Goal: Task Accomplishment & Management: Complete application form

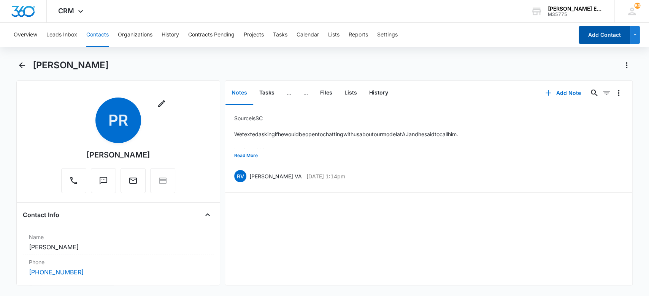
click at [581, 38] on button "Add Contact" at bounding box center [603, 35] width 51 height 18
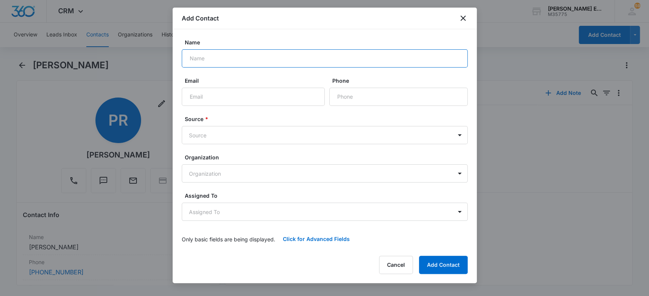
paste input "[PERSON_NAME]"
type input "[PERSON_NAME]"
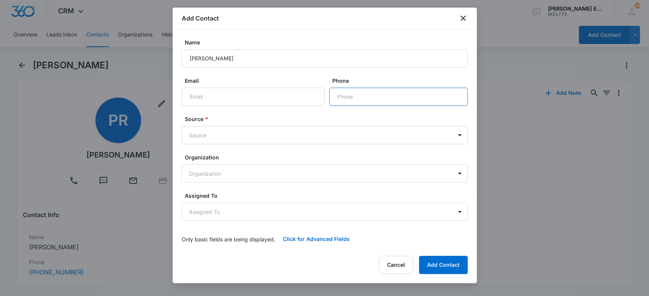
paste input "[PHONE_NUMBER]"
type input "[PHONE_NUMBER]"
drag, startPoint x: 249, startPoint y: 95, endPoint x: 238, endPoint y: 86, distance: 14.0
click at [249, 95] on input "Email" at bounding box center [253, 97] width 143 height 18
paste input "[EMAIL_ADDRESS][DOMAIN_NAME]"
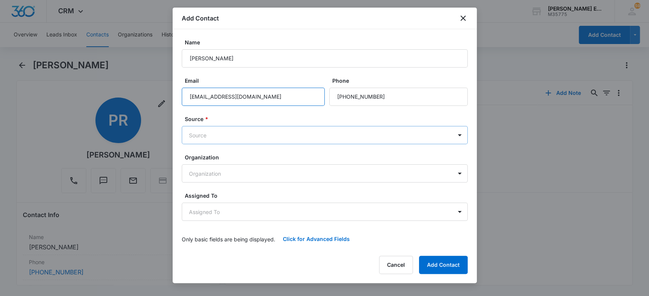
type input "[EMAIL_ADDRESS][DOMAIN_NAME]"
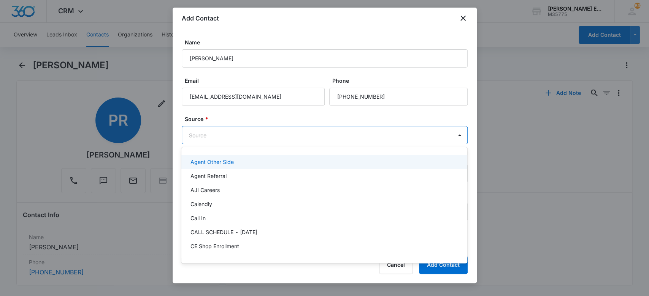
click at [222, 138] on body "CRM Apps Websites CRM Email Social Brand [PERSON_NAME] Estates and Homes M35775…" at bounding box center [324, 148] width 649 height 296
type input "sm"
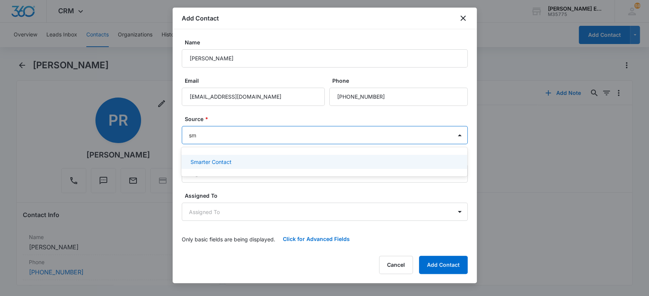
click at [261, 164] on div "Smarter Contact" at bounding box center [323, 162] width 266 height 8
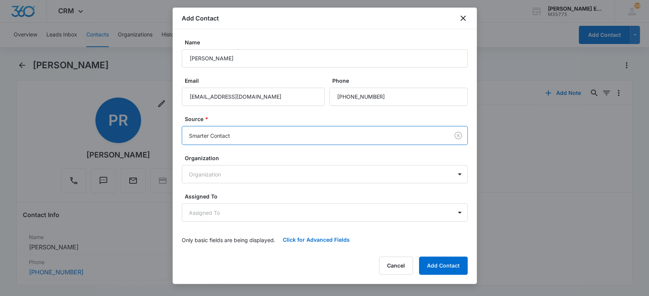
click at [243, 117] on label "Source *" at bounding box center [328, 119] width 286 height 8
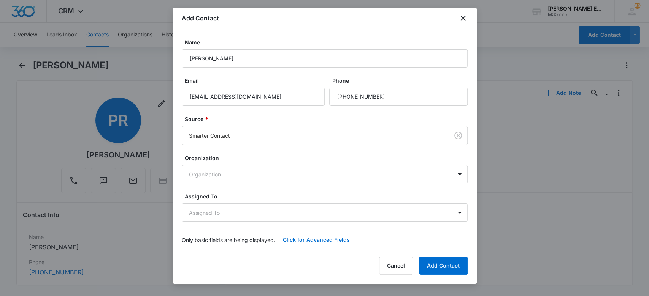
click at [243, 163] on div "Organization Organization" at bounding box center [325, 168] width 286 height 29
click at [241, 173] on body "CRM Apps Websites CRM Email Social Brand [PERSON_NAME] Estates and Homes M35775…" at bounding box center [324, 148] width 649 height 296
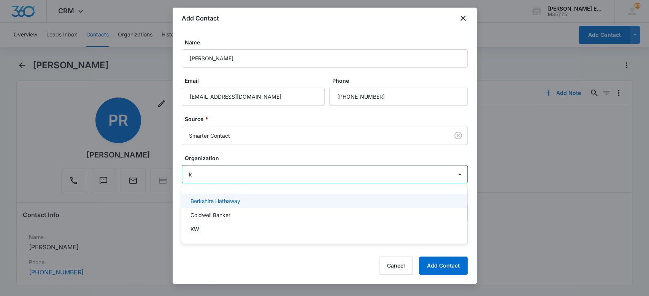
type input "kw"
click at [192, 198] on p "KW" at bounding box center [194, 201] width 9 height 8
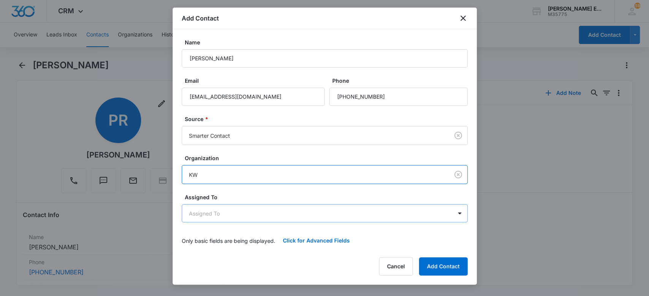
click at [228, 210] on body "CRM Apps Websites CRM Email Social Brand [PERSON_NAME] Estates and Homes M35775…" at bounding box center [324, 148] width 649 height 296
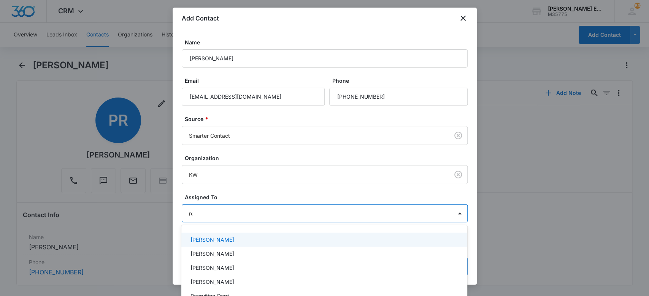
type input "rec"
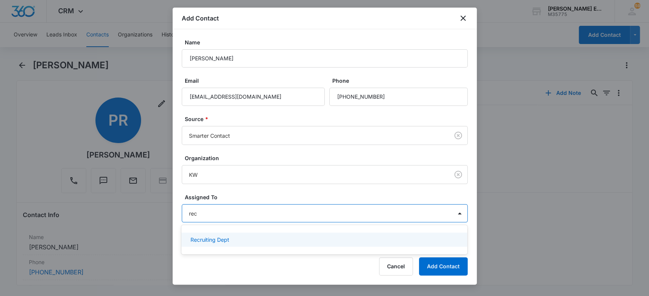
click at [191, 236] on p "Recruiting Dept" at bounding box center [209, 240] width 39 height 8
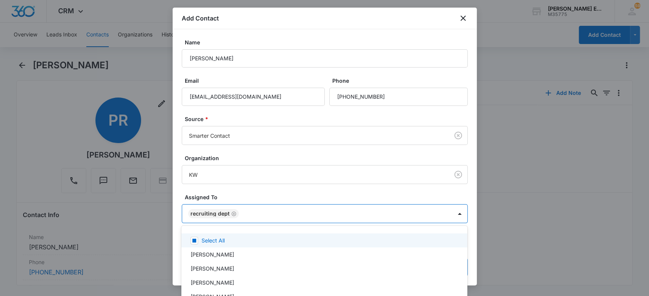
click at [173, 202] on div at bounding box center [324, 148] width 649 height 296
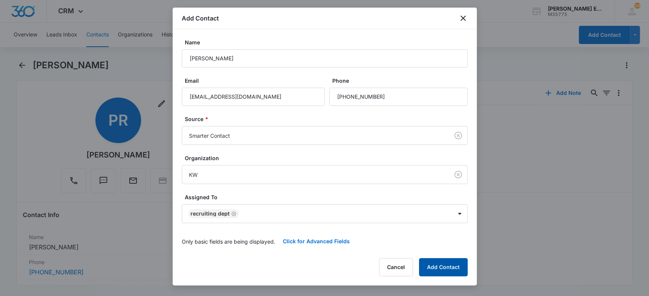
click at [453, 269] on button "Add Contact" at bounding box center [443, 267] width 49 height 18
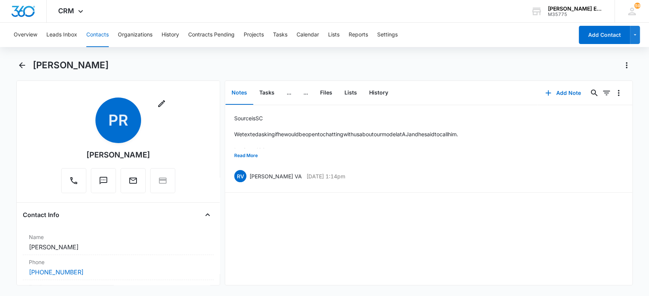
click at [96, 38] on button "Contacts" at bounding box center [97, 35] width 22 height 24
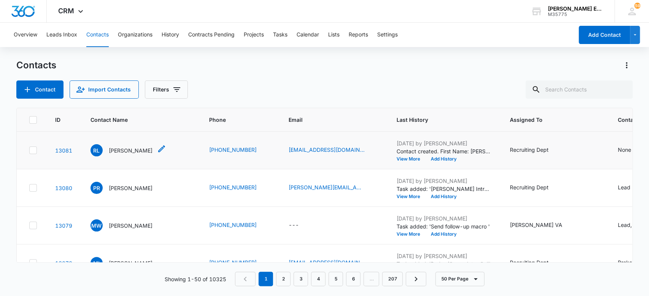
click at [124, 148] on p "[PERSON_NAME]" at bounding box center [131, 151] width 44 height 8
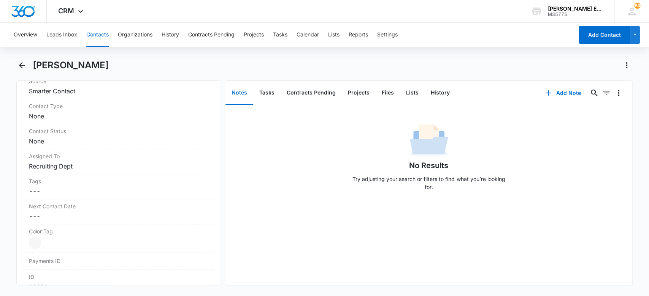
scroll to position [315, 0]
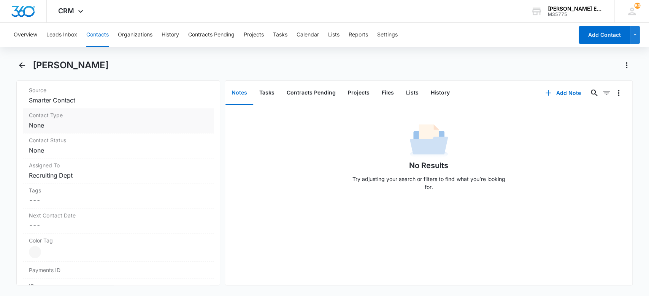
click at [122, 129] on dd "Cancel Save Changes None" at bounding box center [118, 125] width 179 height 9
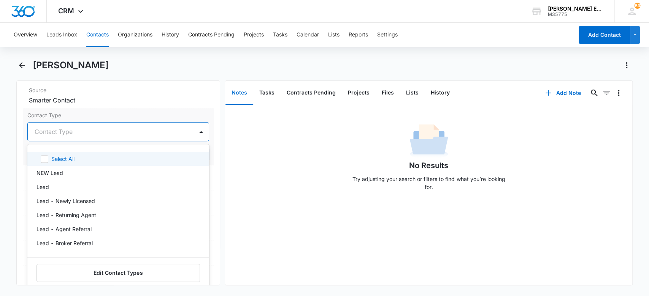
click at [76, 128] on div at bounding box center [109, 132] width 149 height 11
type input "l"
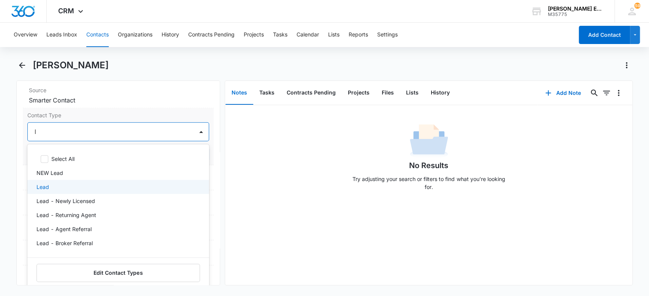
click at [77, 186] on div "Lead" at bounding box center [117, 187] width 162 height 8
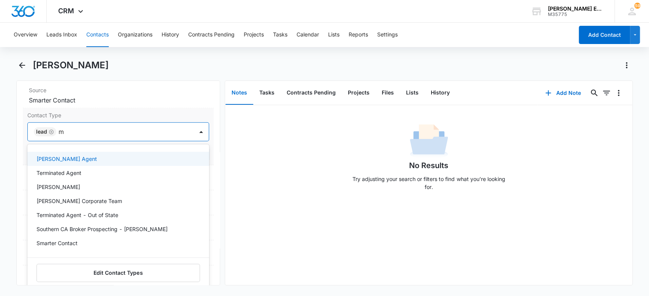
type input "mi"
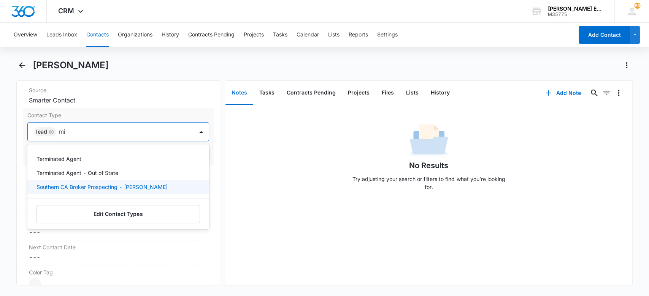
click at [117, 187] on p "Southern CA Broker Prospecting - [PERSON_NAME]" at bounding box center [101, 187] width 131 height 8
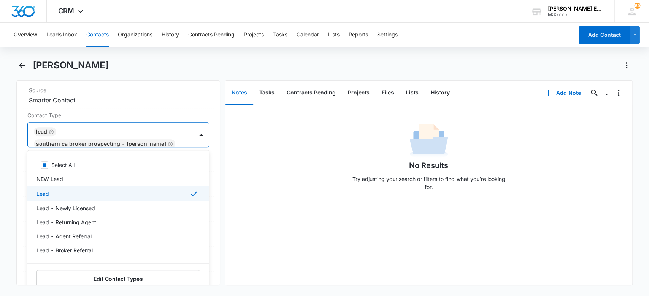
click at [291, 178] on div "No Results Try adjusting your search or filters to find what you’re looking for." at bounding box center [428, 159] width 407 height 75
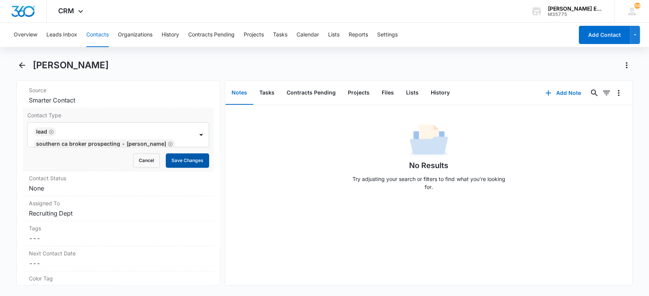
click at [197, 163] on button "Save Changes" at bounding box center [187, 161] width 43 height 14
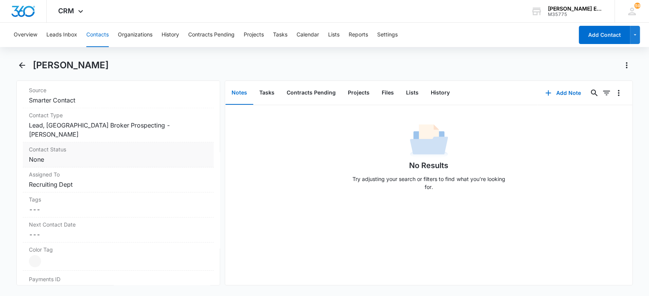
click at [95, 155] on dd "Cancel Save Changes None" at bounding box center [118, 159] width 179 height 9
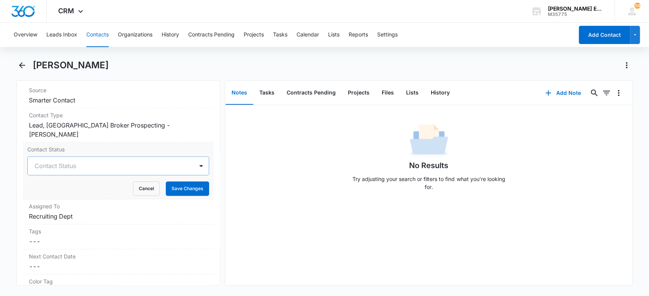
click at [53, 161] on div at bounding box center [109, 166] width 149 height 11
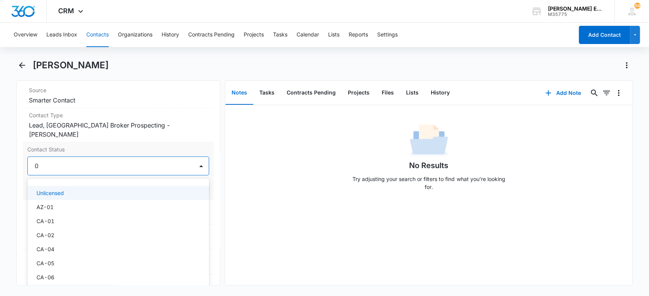
type input "04"
click at [62, 189] on div "CA-04" at bounding box center [117, 193] width 162 height 8
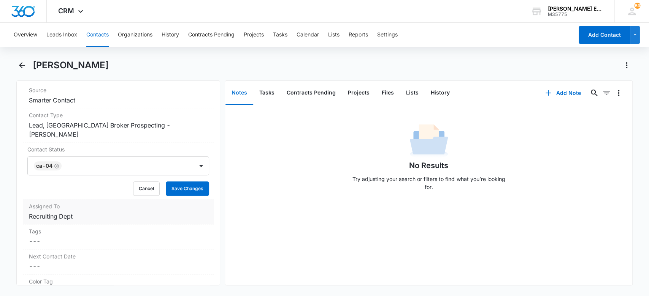
drag, startPoint x: 274, startPoint y: 186, endPoint x: 196, endPoint y: 190, distance: 78.4
click at [273, 186] on div "No Results Try adjusting your search or filters to find what you’re looking for." at bounding box center [428, 159] width 407 height 75
click at [194, 182] on button "Save Changes" at bounding box center [187, 189] width 43 height 14
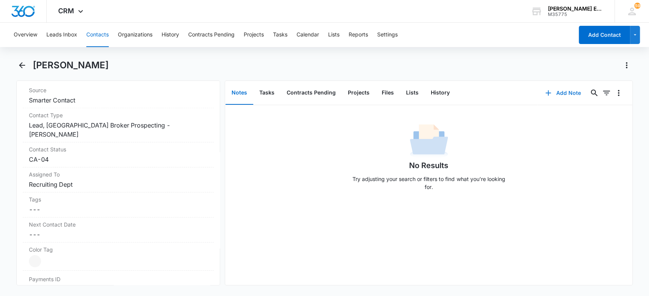
click at [558, 93] on button "Add Note" at bounding box center [562, 93] width 51 height 18
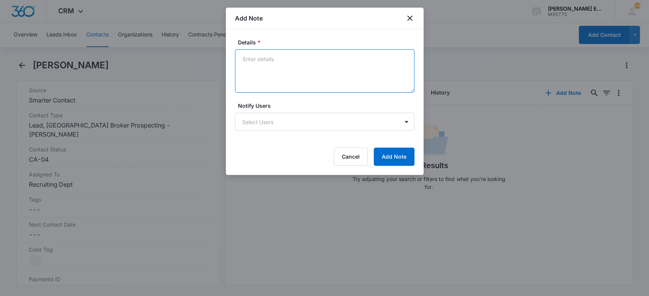
click at [330, 70] on textarea "Details *" at bounding box center [324, 70] width 179 height 43
click at [322, 84] on textarea "Source is SC We asked if they woul dbe open to learning more about our model an…" at bounding box center [324, 70] width 179 height 43
paste textarea "[PERSON_NAME], why not."
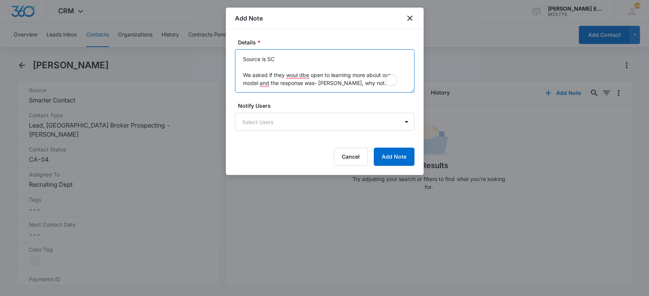
scroll to position [9, 0]
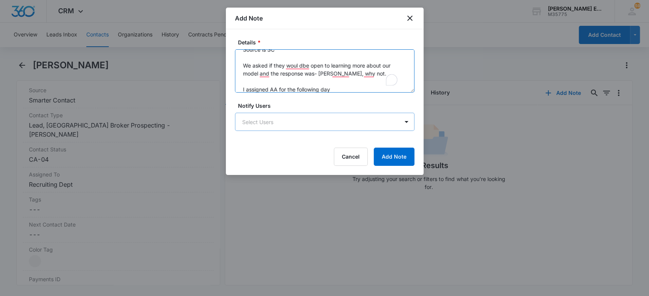
type textarea "Source is SC We asked if they woul dbe open to learning more about our model an…"
click at [307, 124] on body "CRM Apps Websites CRM Email Social Brand [PERSON_NAME] Estates and Homes M35775…" at bounding box center [324, 148] width 649 height 296
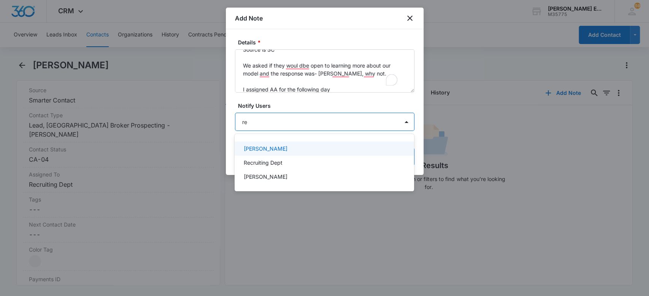
type input "rec"
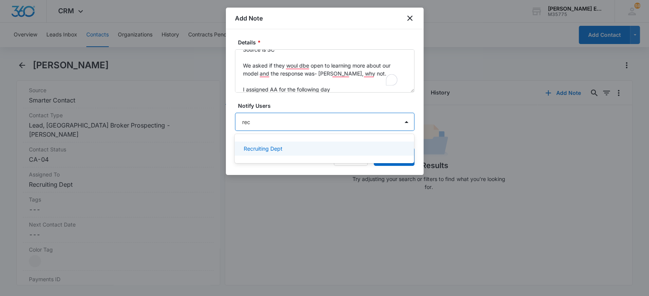
click at [279, 147] on p "Recruiting Dept" at bounding box center [263, 149] width 39 height 8
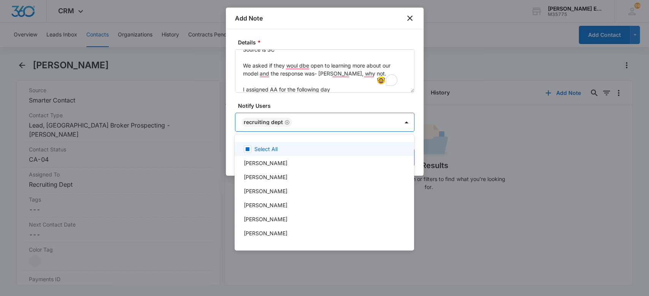
click at [303, 63] on div at bounding box center [324, 148] width 649 height 296
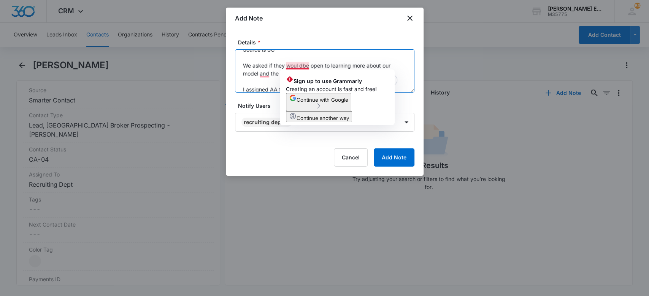
click at [302, 68] on textarea "Source is SC We asked if they woul dbe open to learning more about our model an…" at bounding box center [324, 70] width 179 height 43
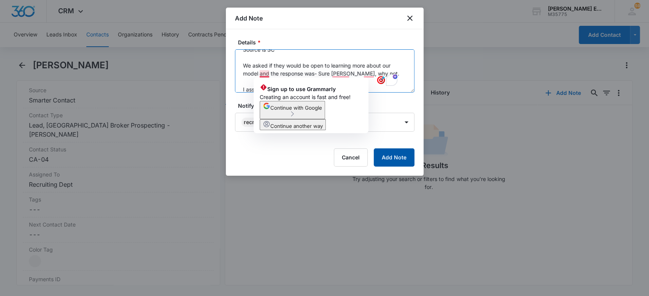
type textarea "Source is SC We asked if they would be open to learning more about our model an…"
drag, startPoint x: 395, startPoint y: 160, endPoint x: 288, endPoint y: 181, distance: 108.9
click at [393, 160] on button "Add Note" at bounding box center [394, 158] width 41 height 18
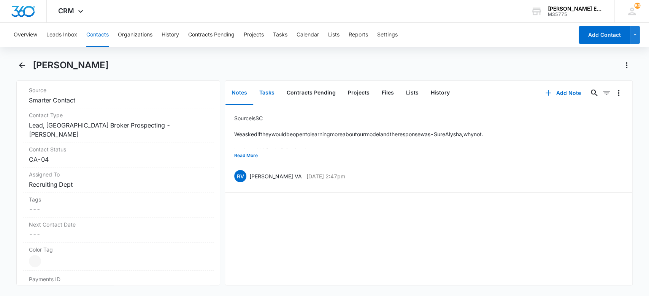
click at [259, 93] on button "Tasks" at bounding box center [266, 93] width 27 height 24
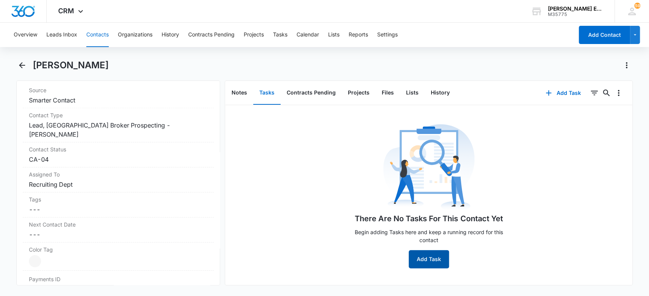
click at [423, 260] on button "Add Task" at bounding box center [428, 259] width 40 height 18
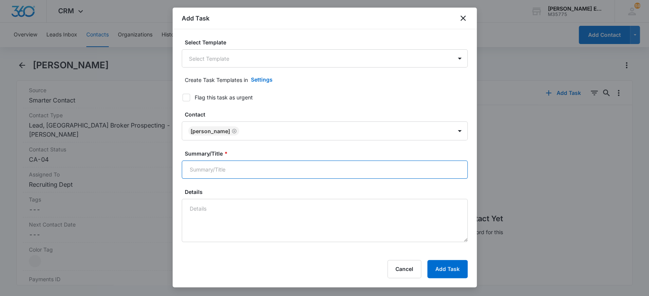
click at [350, 169] on input "Summary/Title *" at bounding box center [325, 170] width 286 height 18
type input "[PERSON_NAME] Intro Call"
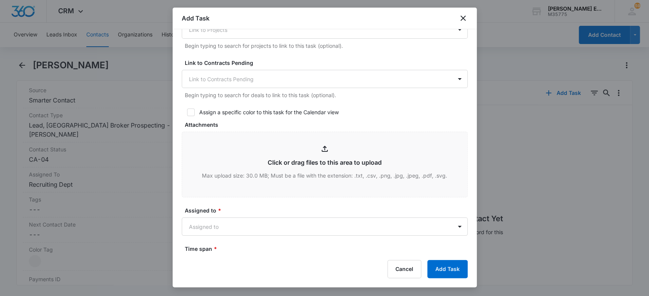
scroll to position [304, 0]
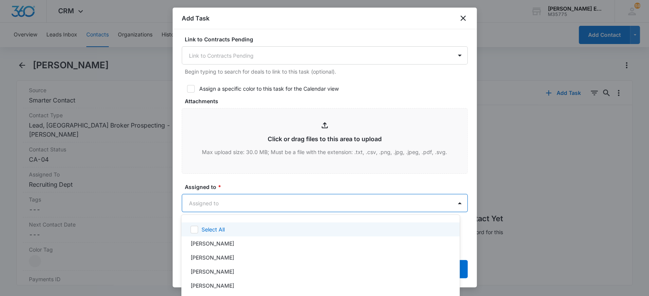
click at [234, 197] on body "CRM Apps Websites CRM Email Social Brand [PERSON_NAME] Estates and Homes M35775…" at bounding box center [324, 148] width 649 height 296
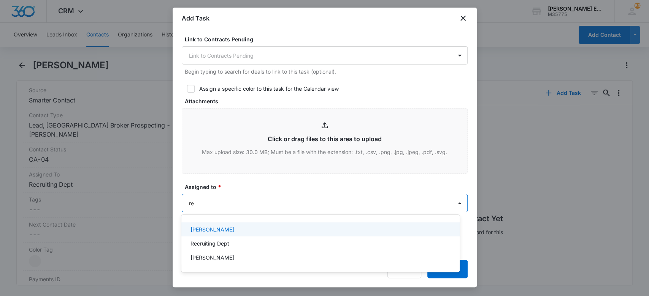
type input "rec"
click at [230, 231] on div "Recruiting Dept" at bounding box center [319, 230] width 258 height 8
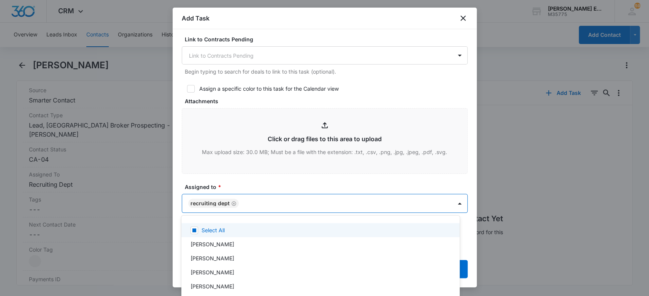
click at [326, 179] on div at bounding box center [324, 148] width 649 height 296
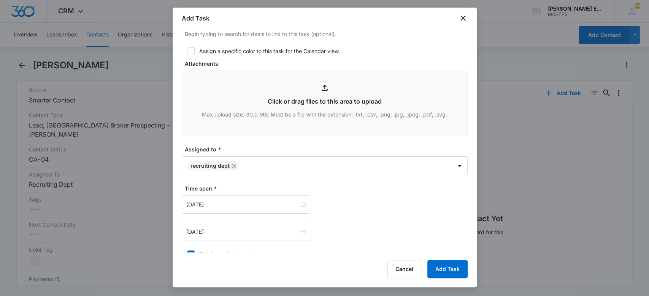
scroll to position [355, 0]
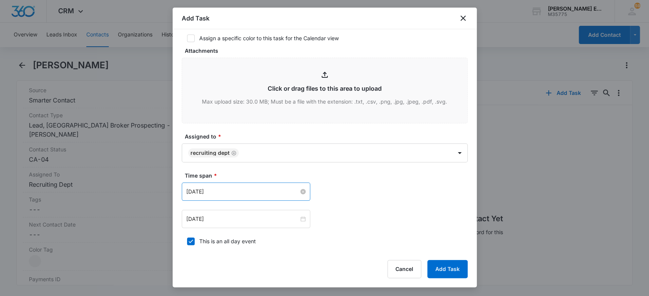
click at [234, 188] on input "[DATE]" at bounding box center [242, 192] width 112 height 8
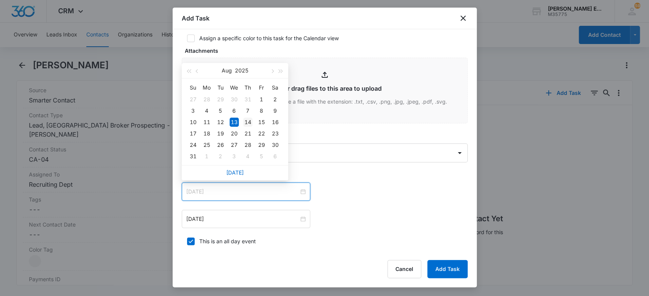
type input "[DATE]"
click at [247, 121] on div "14" at bounding box center [247, 122] width 9 height 9
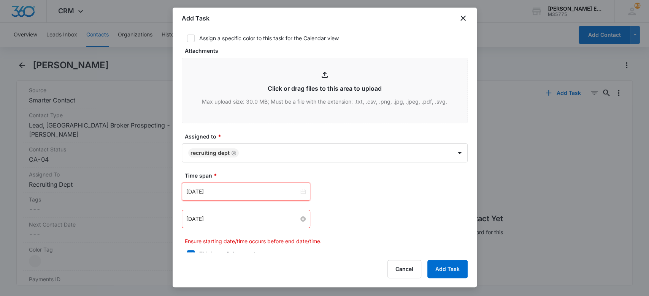
click at [218, 220] on input "[DATE]" at bounding box center [242, 219] width 112 height 8
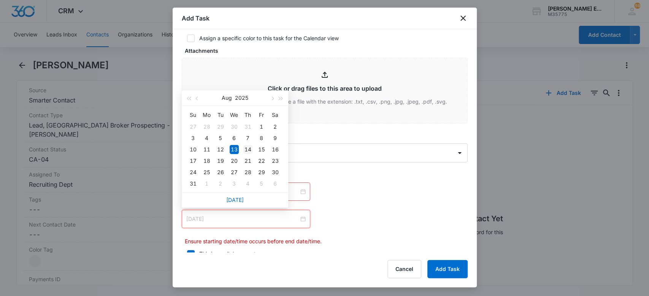
type input "[DATE]"
click at [249, 149] on div "14" at bounding box center [247, 149] width 9 height 9
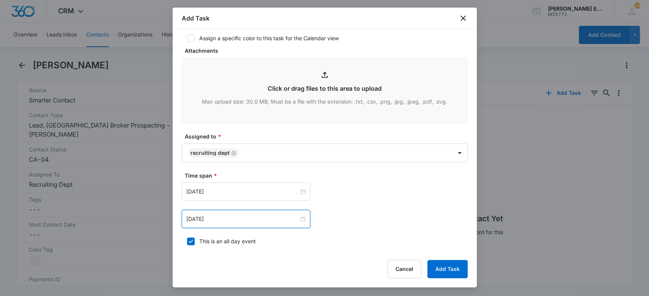
click at [192, 241] on icon at bounding box center [190, 241] width 7 height 7
click at [187, 241] on input "This is an all day event" at bounding box center [184, 241] width 5 height 5
checkbox input "false"
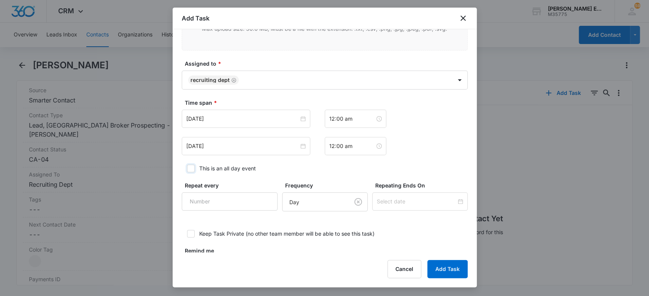
scroll to position [456, 0]
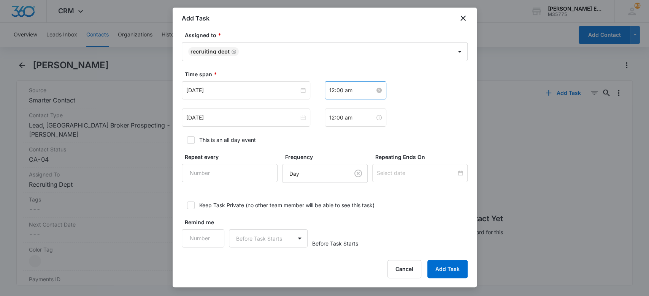
click at [334, 89] on input "12:00 am" at bounding box center [352, 90] width 46 height 8
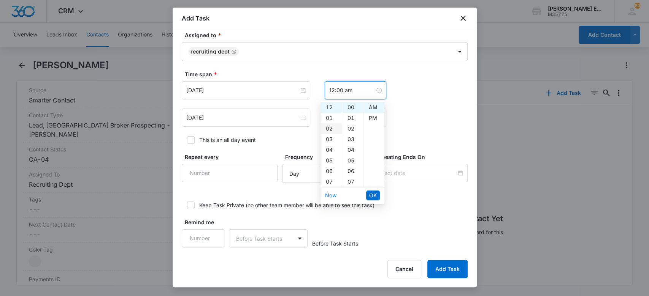
click at [329, 127] on div "02" at bounding box center [330, 128] width 21 height 11
click at [366, 116] on div "PM" at bounding box center [373, 118] width 21 height 11
type input "2:00 pm"
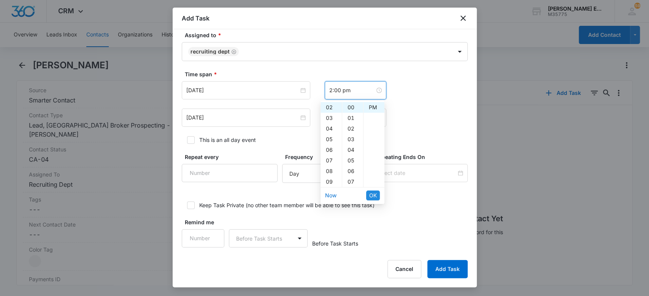
click at [373, 196] on span "OK" at bounding box center [373, 196] width 8 height 8
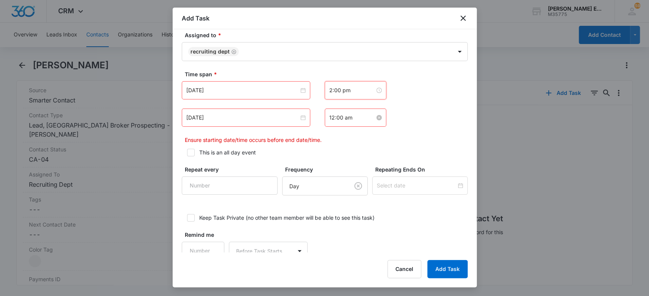
click at [333, 114] on input "12:00 am" at bounding box center [352, 118] width 46 height 8
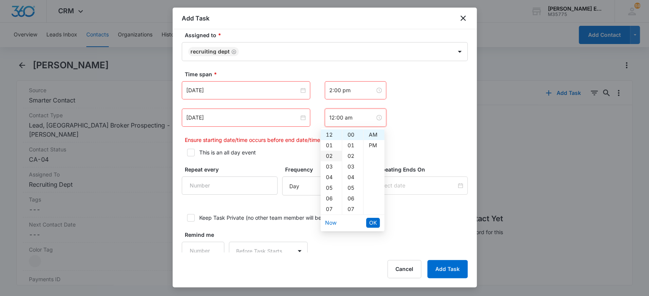
click at [331, 157] on div "02" at bounding box center [330, 156] width 21 height 11
click at [368, 147] on div "PM" at bounding box center [373, 145] width 21 height 11
type input "2:00 pm"
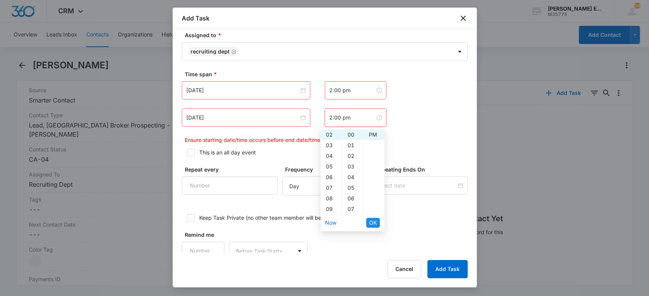
click at [375, 225] on span "OK" at bounding box center [373, 223] width 8 height 8
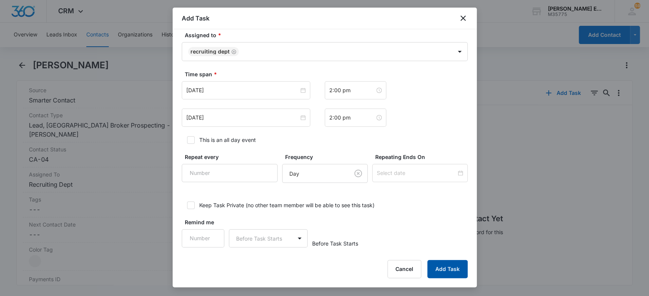
click at [437, 268] on button "Add Task" at bounding box center [447, 269] width 40 height 18
